Goal: Navigation & Orientation: Go to known website

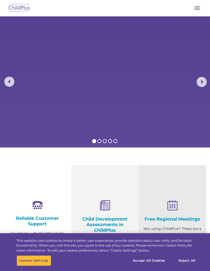
select select "MEDIUM"
click at [181, 259] on button "Reject All" at bounding box center [188, 261] width 32 height 11
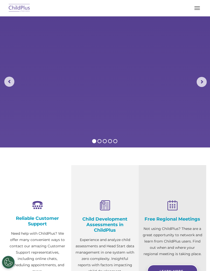
click at [194, 11] on button "button" at bounding box center [197, 8] width 11 height 8
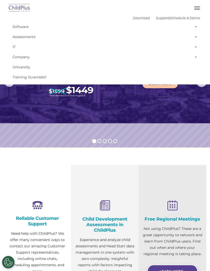
click at [31, 110] on img at bounding box center [105, 69] width 210 height 107
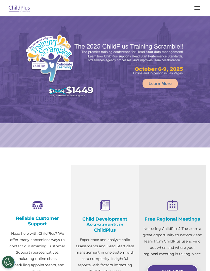
select select "MEDIUM"
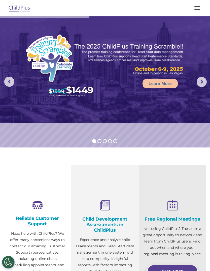
click at [17, 5] on img at bounding box center [20, 8] width 24 height 12
click at [16, 9] on img at bounding box center [20, 8] width 24 height 12
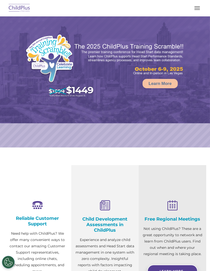
select select "MEDIUM"
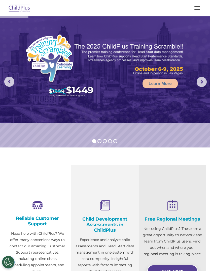
click at [194, 12] on button "button" at bounding box center [197, 8] width 11 height 8
